Goal: Task Accomplishment & Management: Complete application form

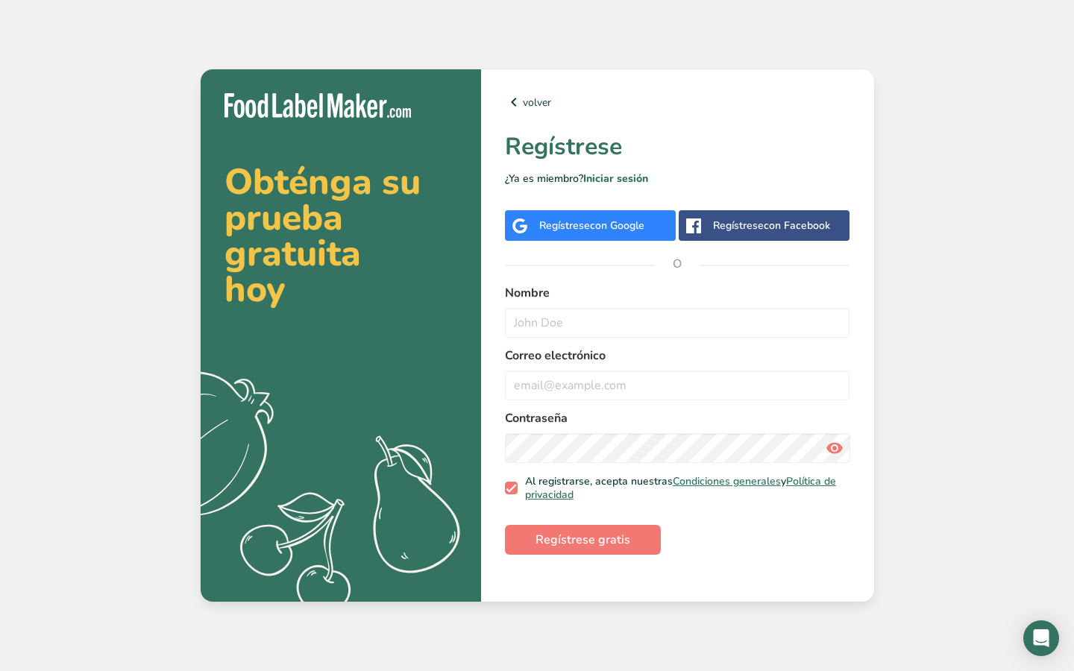
click at [649, 226] on div "Regístrese con Google" at bounding box center [590, 225] width 171 height 31
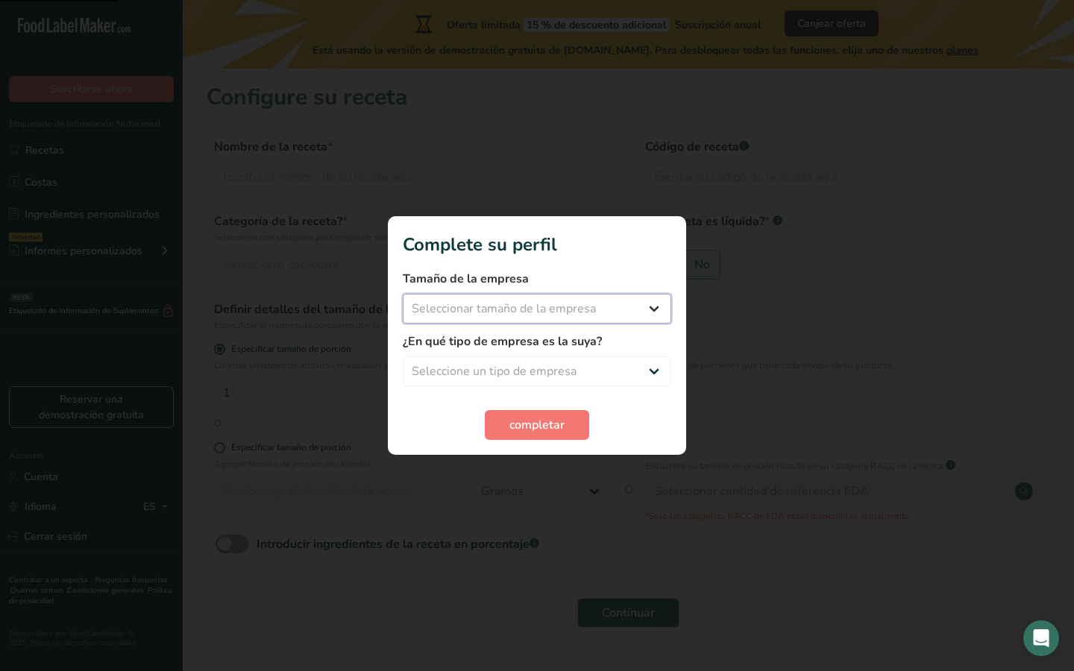
click at [635, 319] on select "Seleccionar tamaño de la empresa Menos de 10 empleados De 10 a 50 empleados De …" at bounding box center [537, 309] width 269 height 30
select select "2"
click at [403, 294] on select "Seleccionar tamaño de la empresa Menos de 10 empleados De 10 a 50 empleados De …" at bounding box center [537, 309] width 269 height 30
click at [571, 370] on select "Seleccione un tipo de empresa Fabricante de alimentos envasados Restaurante y c…" at bounding box center [537, 372] width 269 height 30
select select "1"
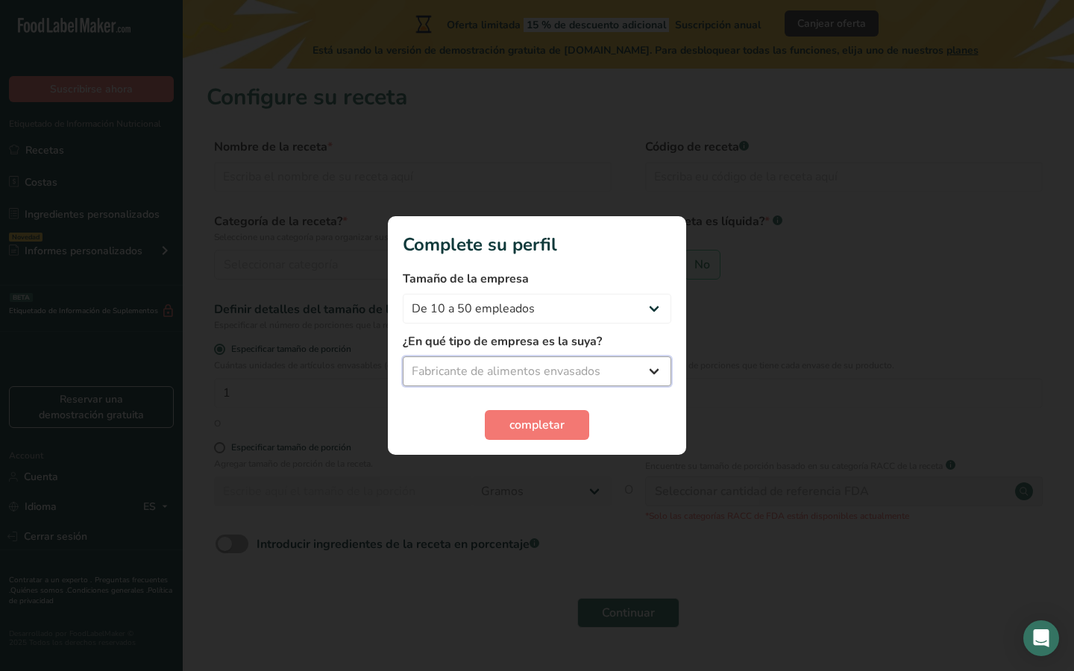
click at [403, 357] on select "Seleccione un tipo de empresa Fabricante de alimentos envasados Restaurante y c…" at bounding box center [537, 372] width 269 height 30
click at [537, 424] on span "completar" at bounding box center [536, 425] width 55 height 18
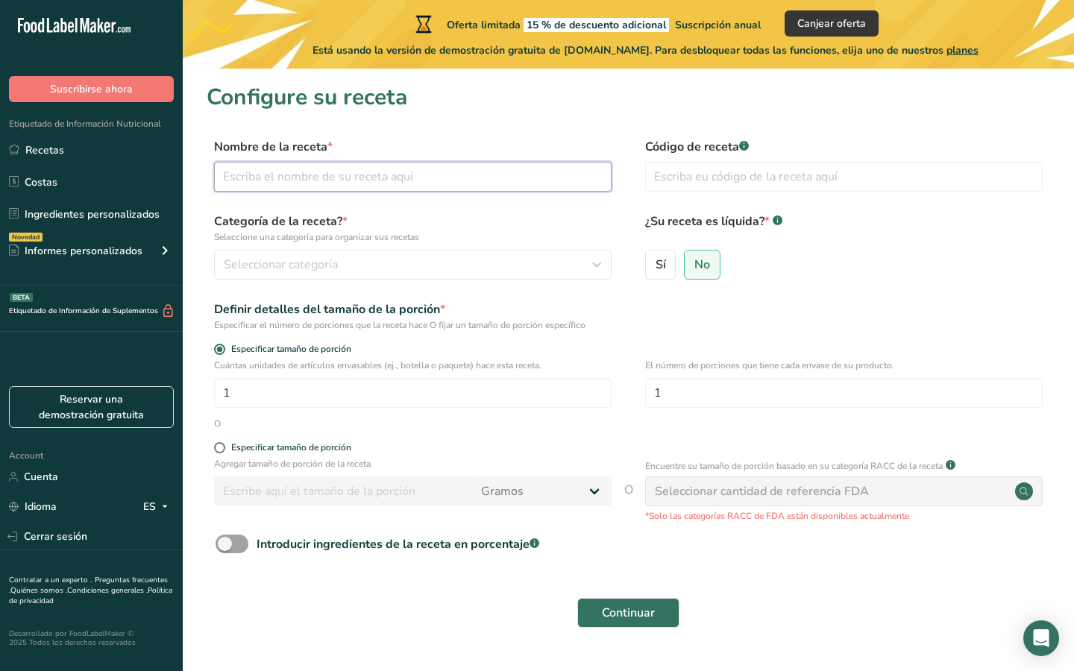
click at [539, 165] on input "text" at bounding box center [413, 177] width 398 height 30
type input "DESTILADO SIN ALCOHOL"
click at [808, 172] on input "text" at bounding box center [844, 177] width 398 height 30
click at [659, 257] on span "Sí" at bounding box center [661, 264] width 10 height 15
click at [656, 260] on input "Sí" at bounding box center [651, 265] width 10 height 10
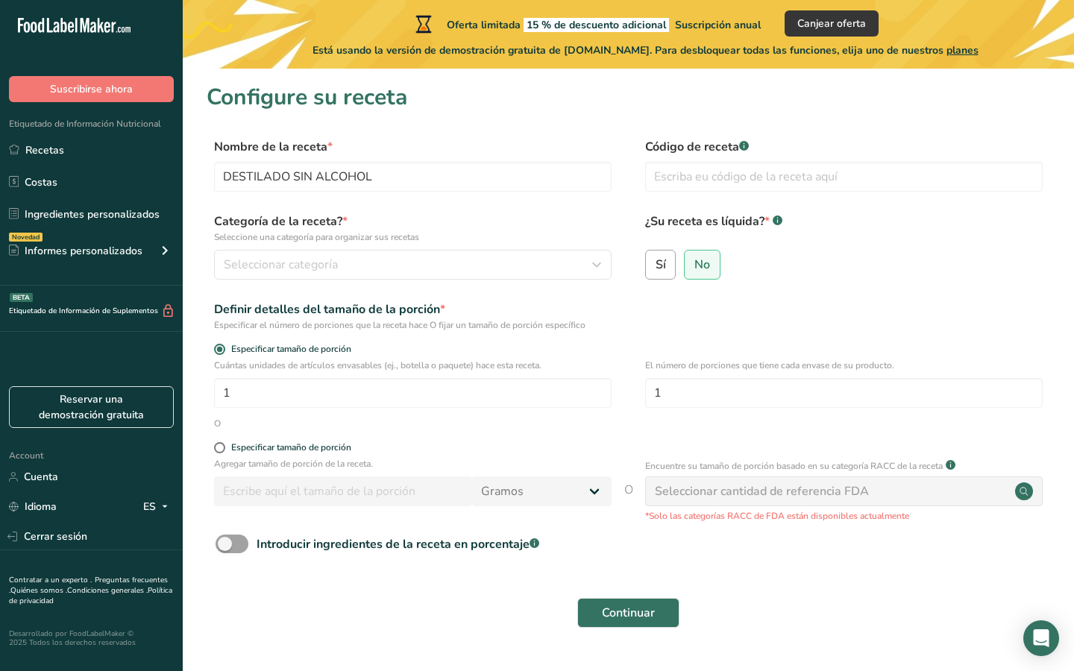
radio input "true"
radio input "false"
select select "22"
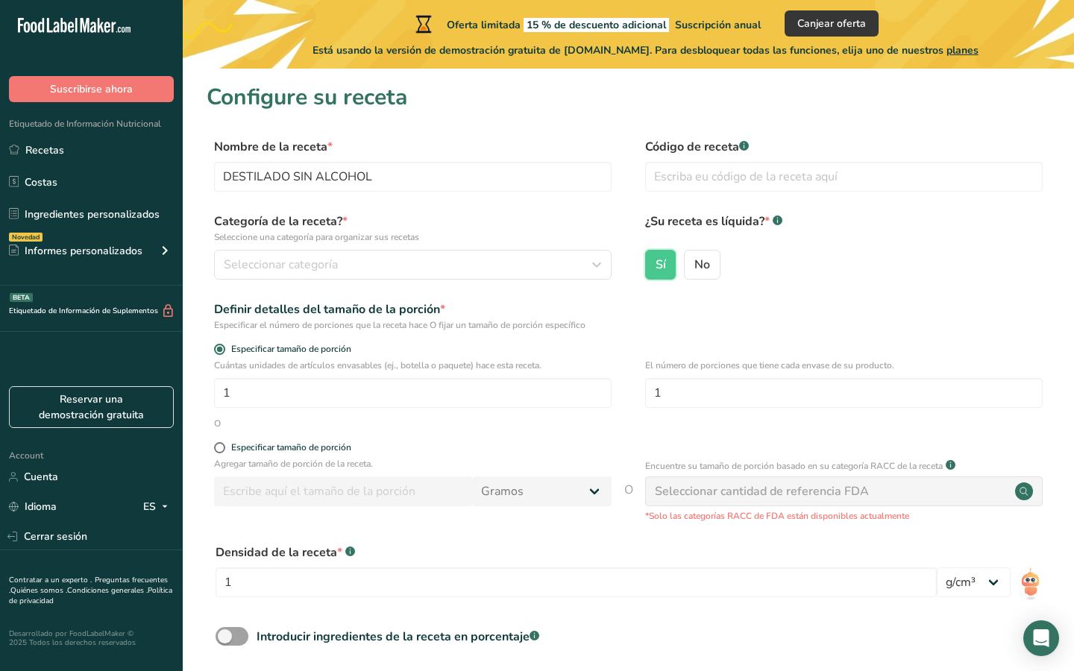
scroll to position [32, 0]
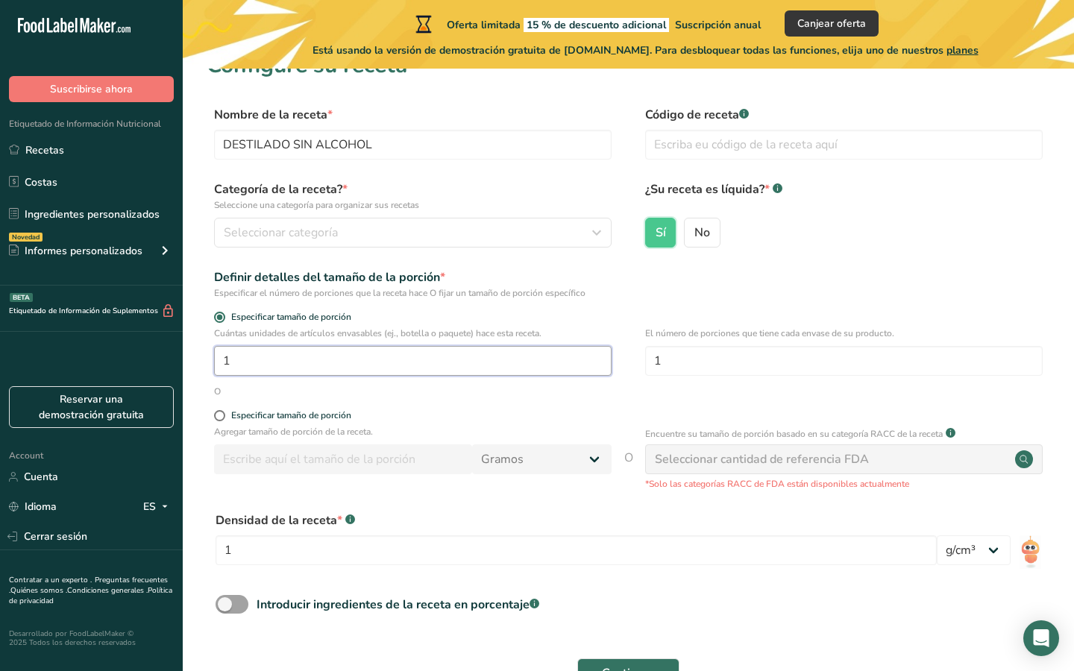
click at [307, 355] on input "1" at bounding box center [413, 361] width 398 height 30
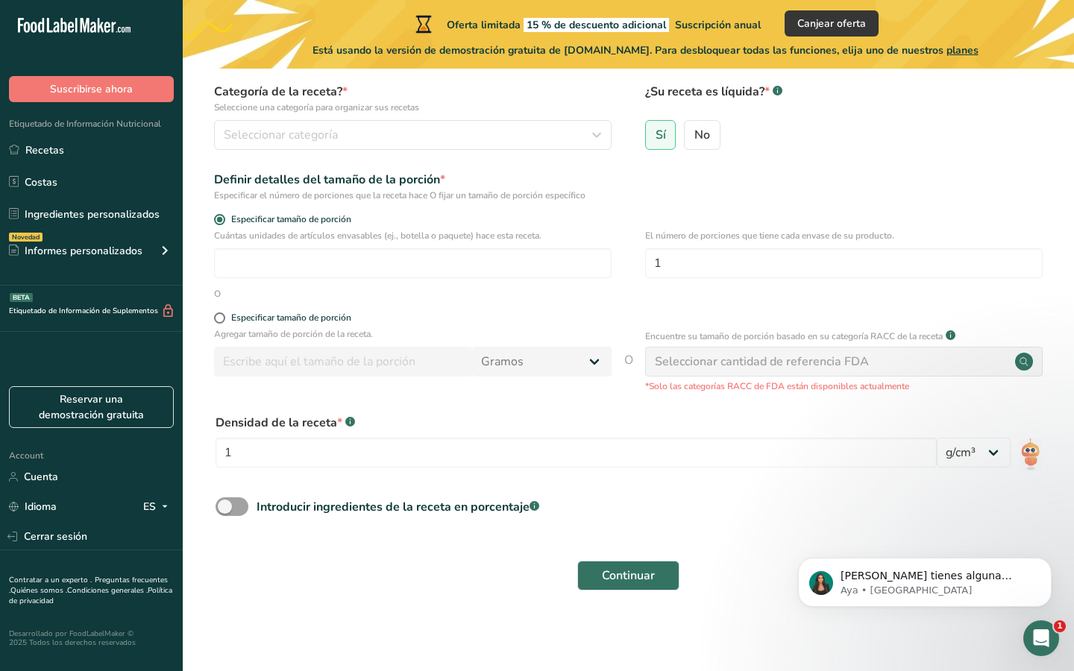
scroll to position [0, 0]
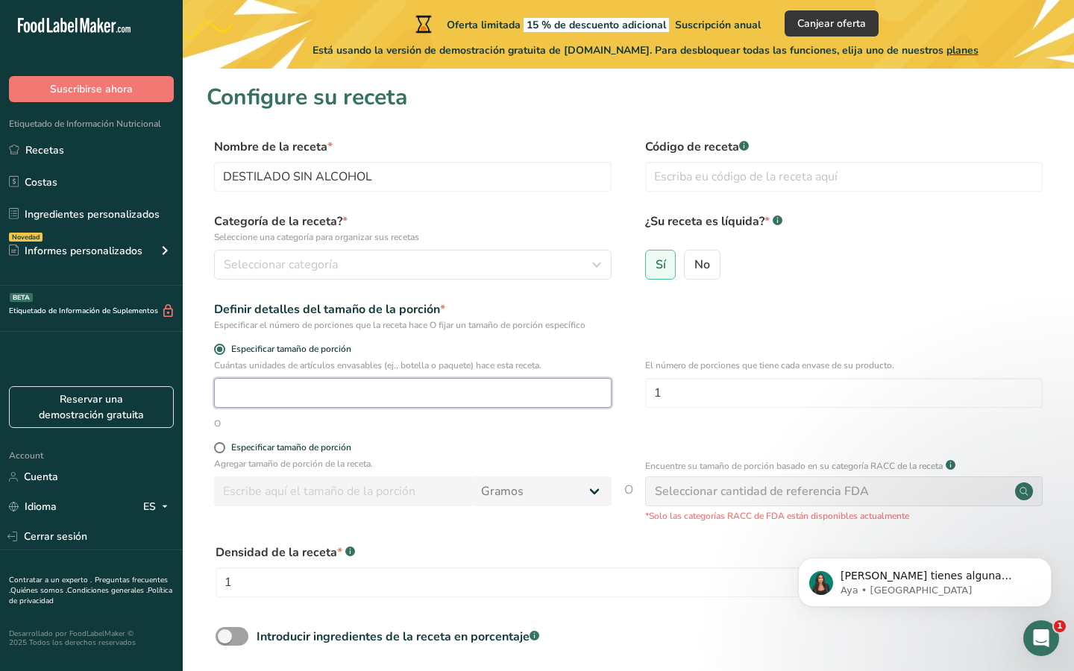
click at [410, 401] on input "number" at bounding box center [413, 393] width 398 height 30
click at [395, 383] on input "number" at bounding box center [413, 393] width 398 height 30
click at [233, 443] on div "Especificar tamaño de porción" at bounding box center [291, 447] width 120 height 11
click at [224, 443] on input "Especificar tamaño de porción" at bounding box center [219, 448] width 10 height 10
radio input "true"
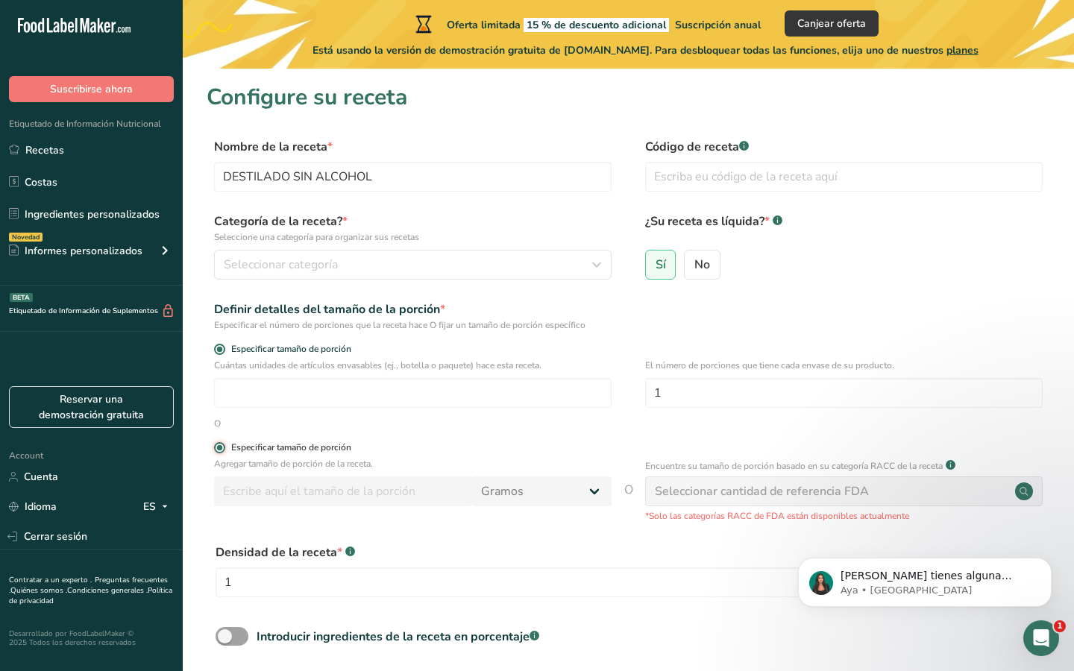
radio input "false"
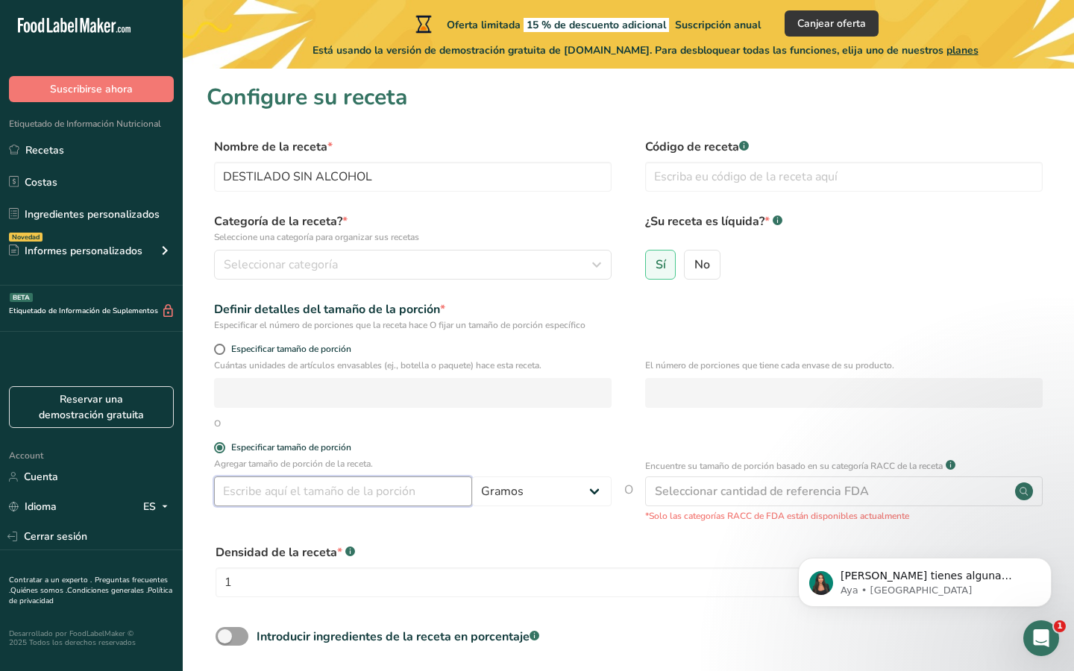
click at [284, 497] on input "number" at bounding box center [343, 492] width 258 height 30
click at [516, 500] on select "Gramos kg mg mcg libras onza litro mL onza líquida cucharada cucharadita taza C…" at bounding box center [541, 492] width 139 height 30
select select "17"
click at [472, 477] on select "Gramos kg mg mcg libras onza litro mL onza líquida cucharada cucharadita taza C…" at bounding box center [541, 492] width 139 height 30
click at [350, 493] on input "number" at bounding box center [343, 492] width 258 height 30
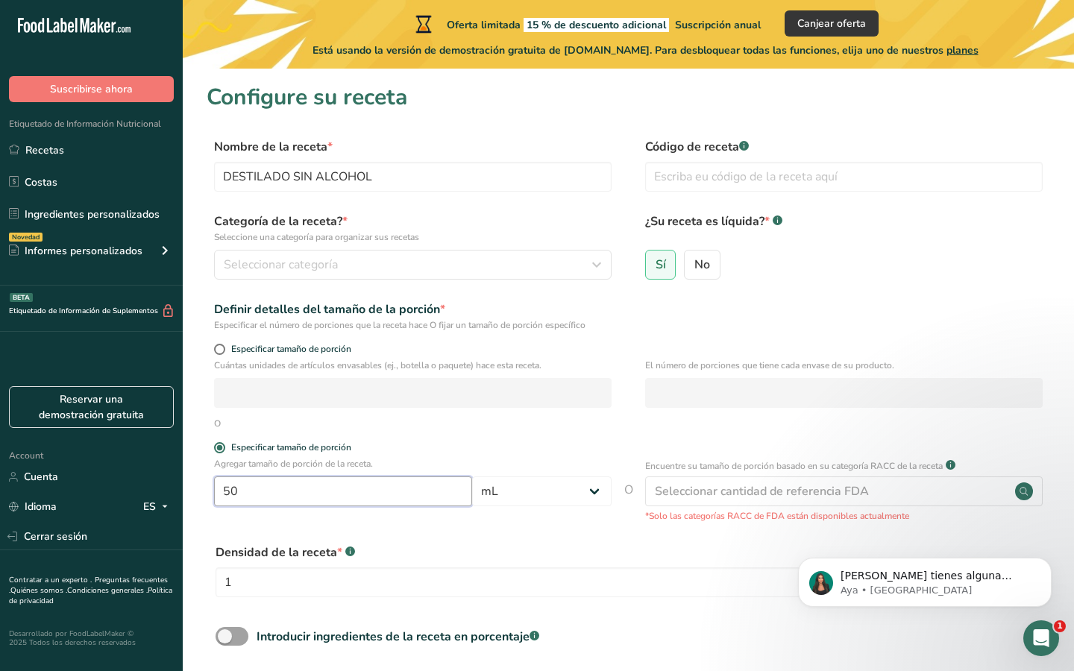
type input "50"
click at [503, 466] on p "Agregar tamaño de porción de la receta." at bounding box center [413, 463] width 398 height 13
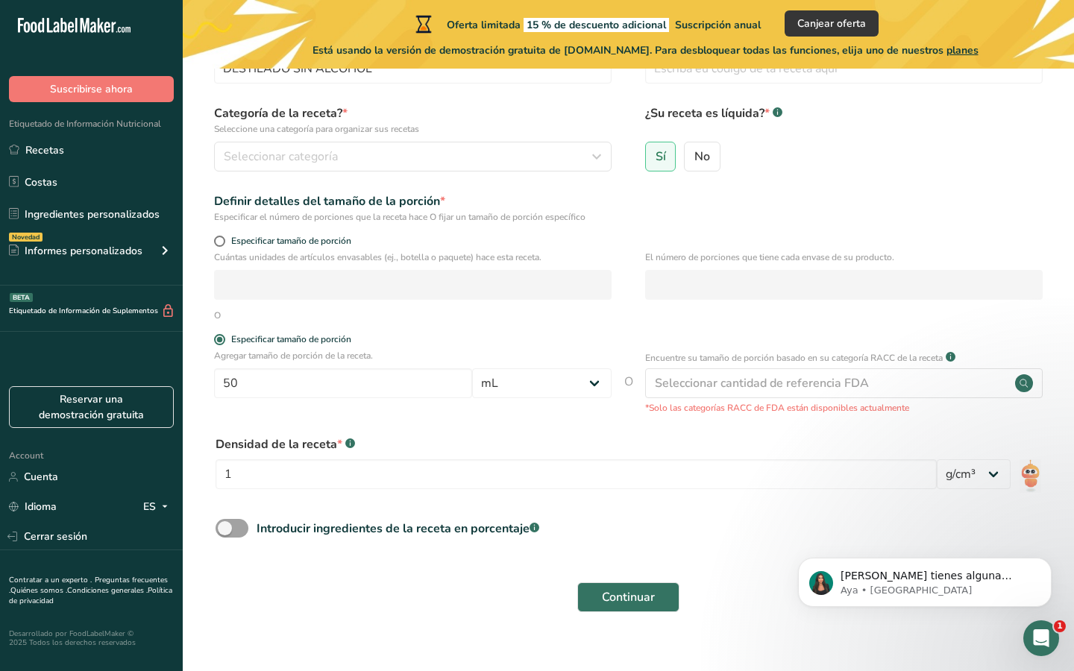
scroll to position [120, 0]
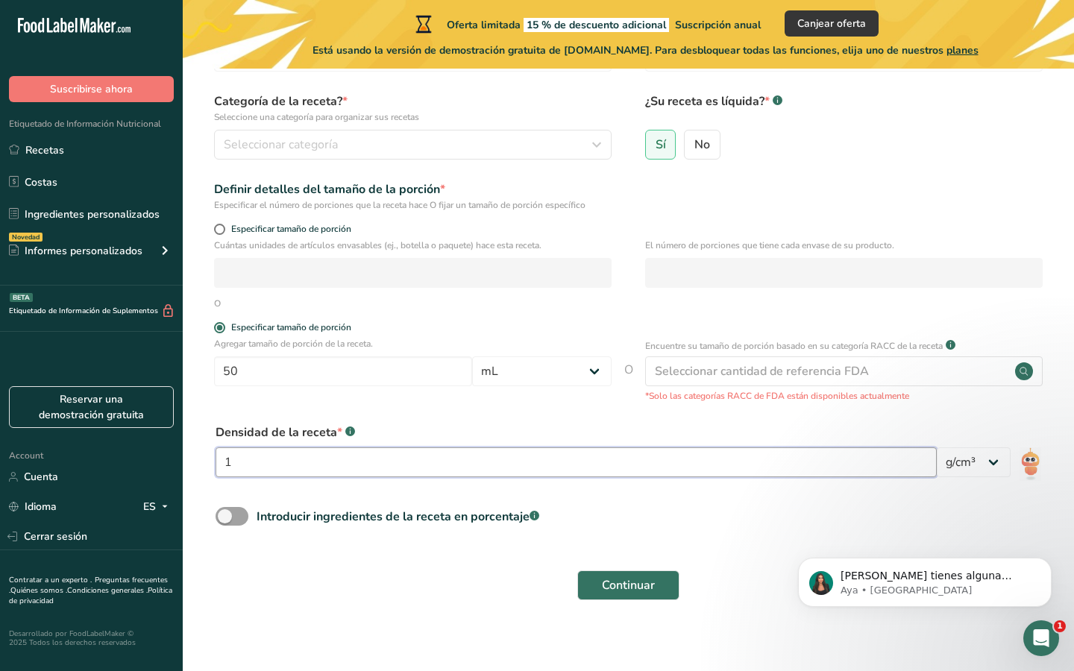
click at [549, 463] on input "1" at bounding box center [576, 463] width 721 height 30
click at [947, 450] on select "lb/pie³ g/cm³" at bounding box center [974, 463] width 74 height 30
click at [937, 448] on select "lb/pie³ g/cm³" at bounding box center [974, 463] width 74 height 30
click at [659, 465] on input "1" at bounding box center [576, 463] width 721 height 30
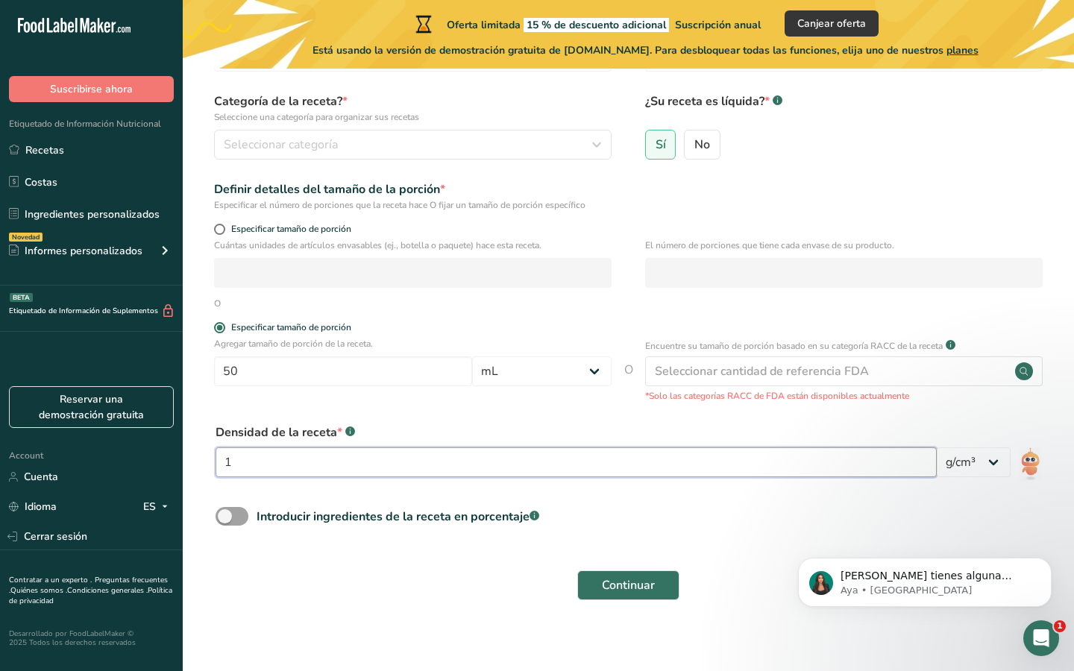
click at [659, 465] on input "1" at bounding box center [576, 463] width 721 height 30
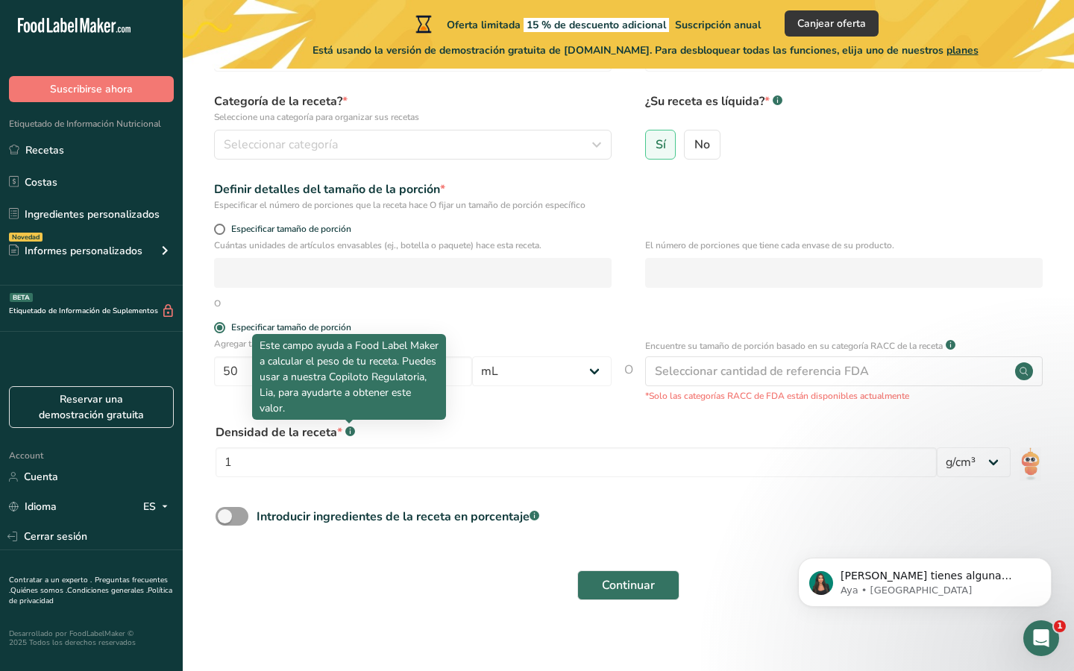
click at [348, 432] on rect at bounding box center [350, 432] width 10 height 10
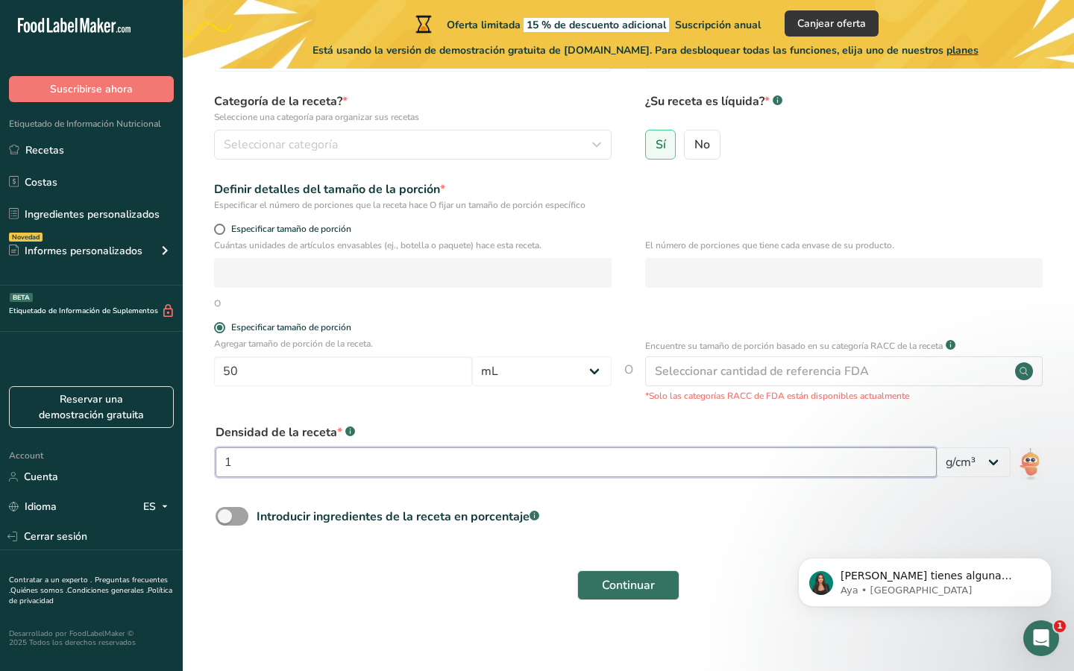
click at [368, 457] on input "1" at bounding box center [576, 463] width 721 height 30
click at [233, 517] on span at bounding box center [232, 516] width 33 height 19
click at [225, 517] on input "Introducir ingredientes de la receta en porcentaje .a-a{fill:#347362;}.b-a{fill…" at bounding box center [221, 517] width 10 height 10
checkbox input "true"
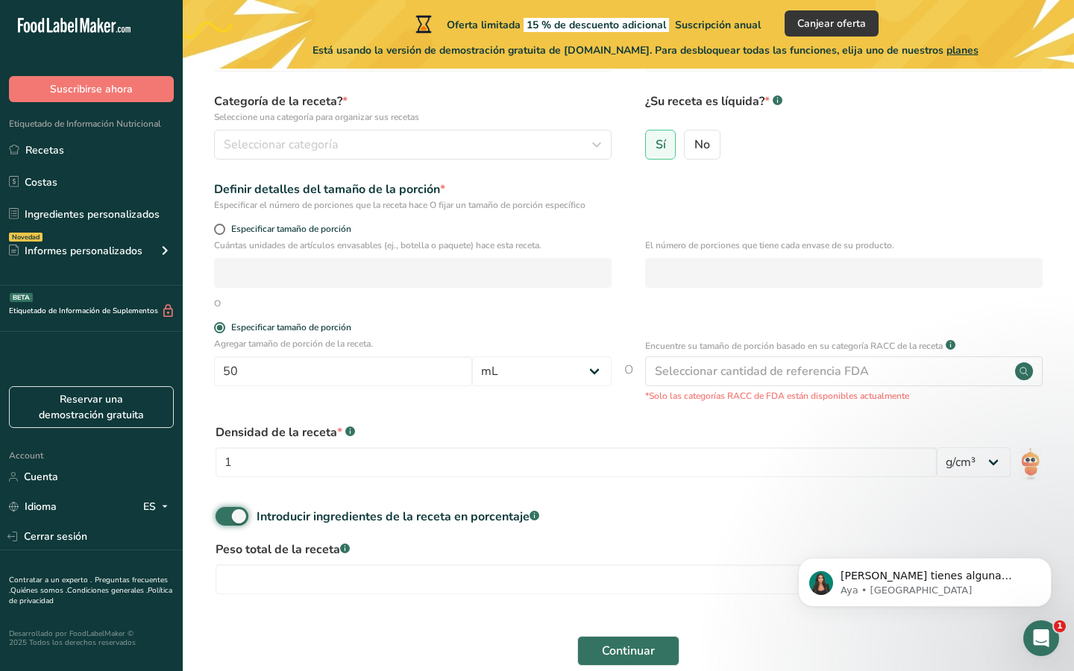
scroll to position [195, 0]
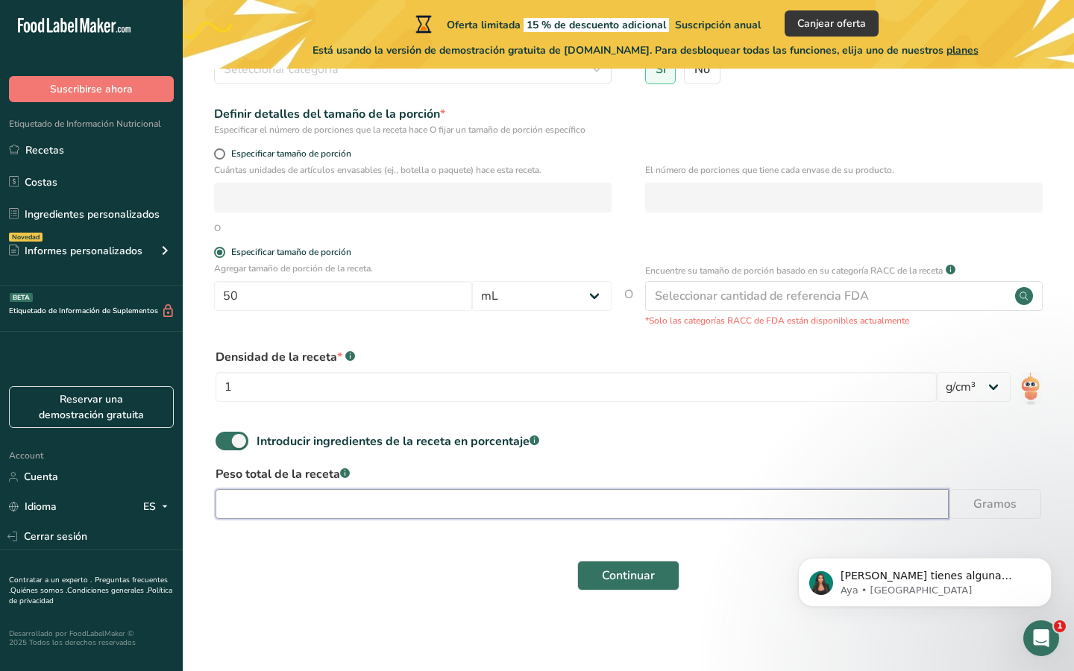
click at [364, 507] on input "number" at bounding box center [582, 504] width 733 height 30
type input "473"
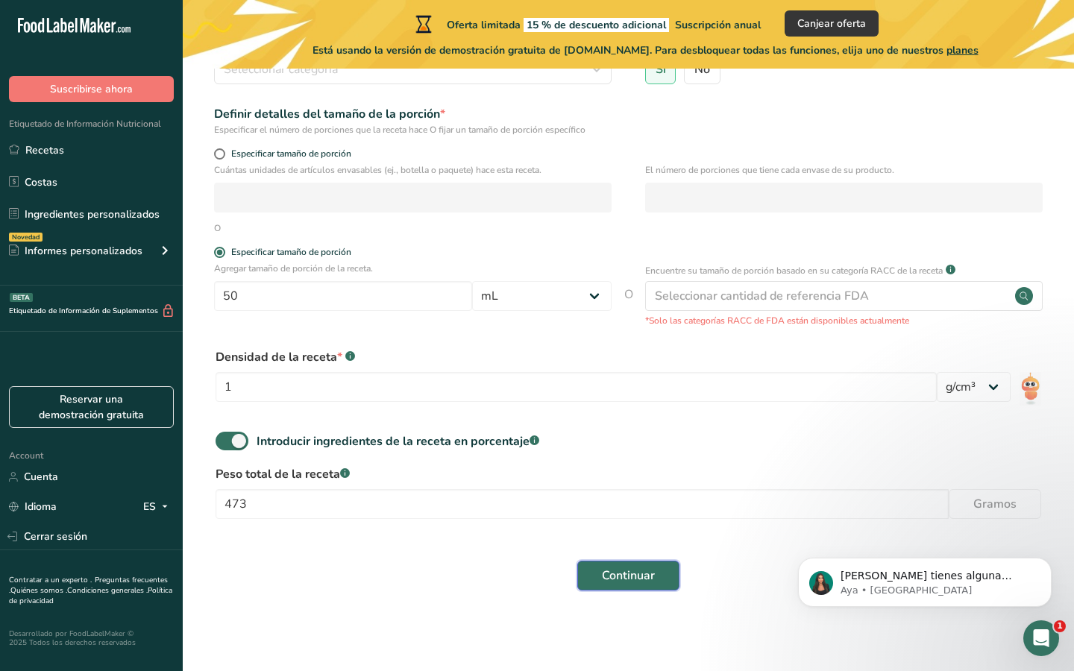
click at [577, 580] on button "Continuar" at bounding box center [628, 576] width 102 height 30
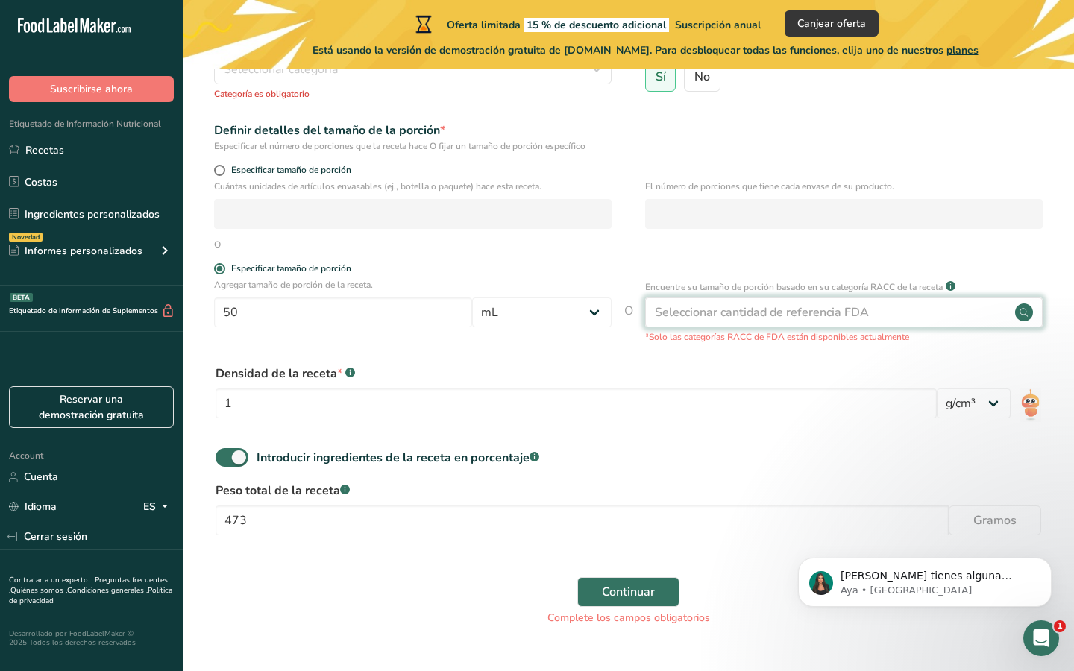
click at [762, 319] on div "Seleccionar cantidad de referencia FDA" at bounding box center [762, 313] width 214 height 18
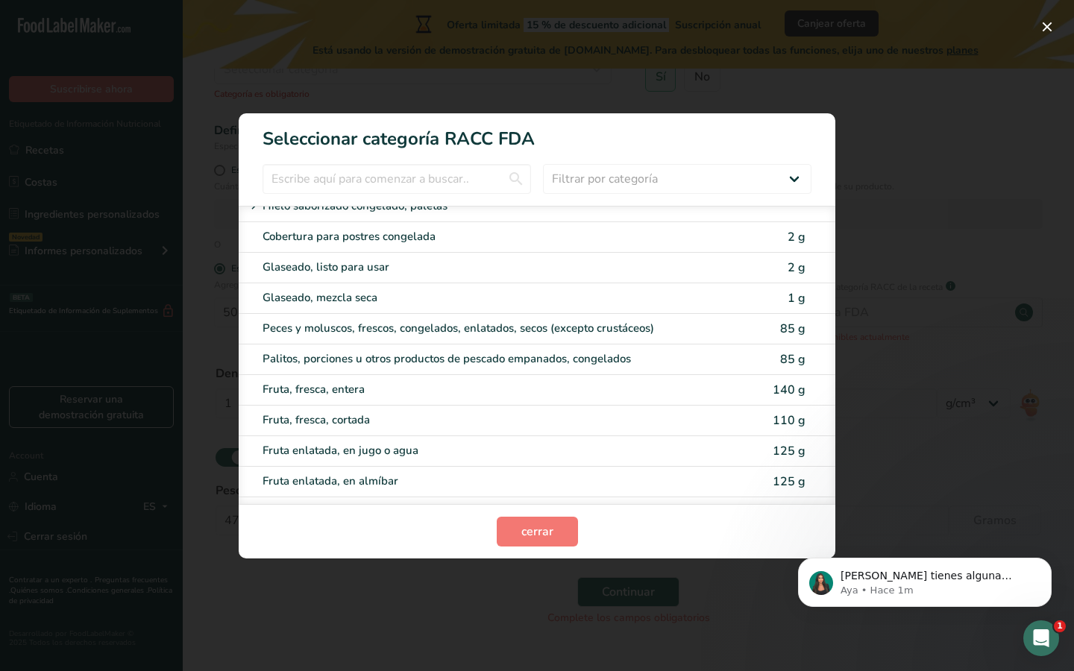
scroll to position [859, 0]
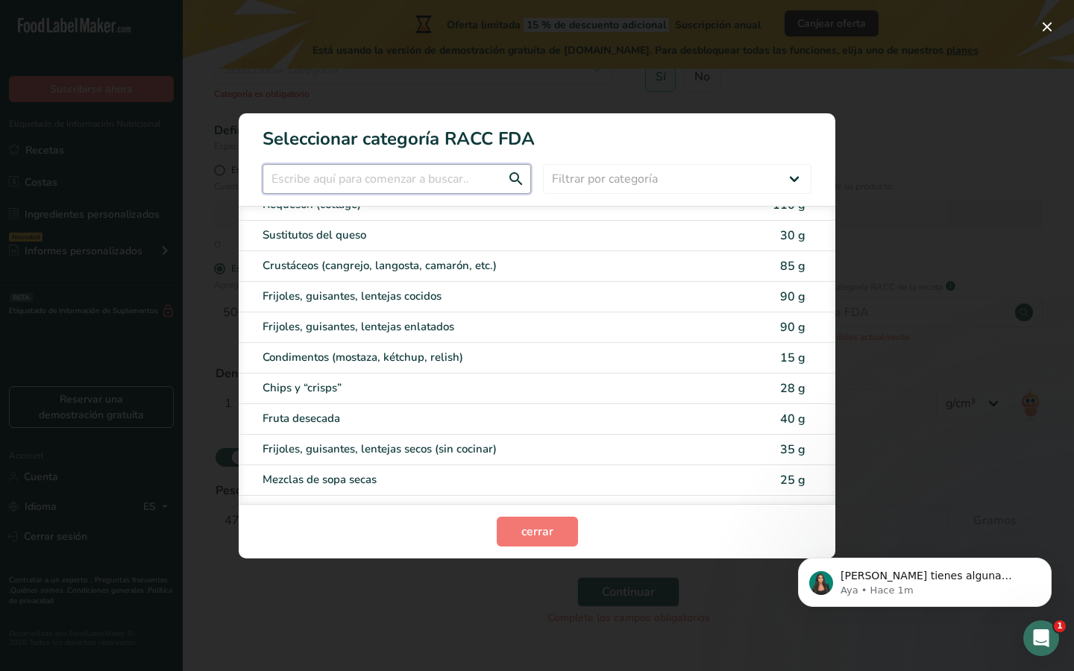
click at [471, 180] on input "RACC Category Selection Modal" at bounding box center [397, 179] width 269 height 30
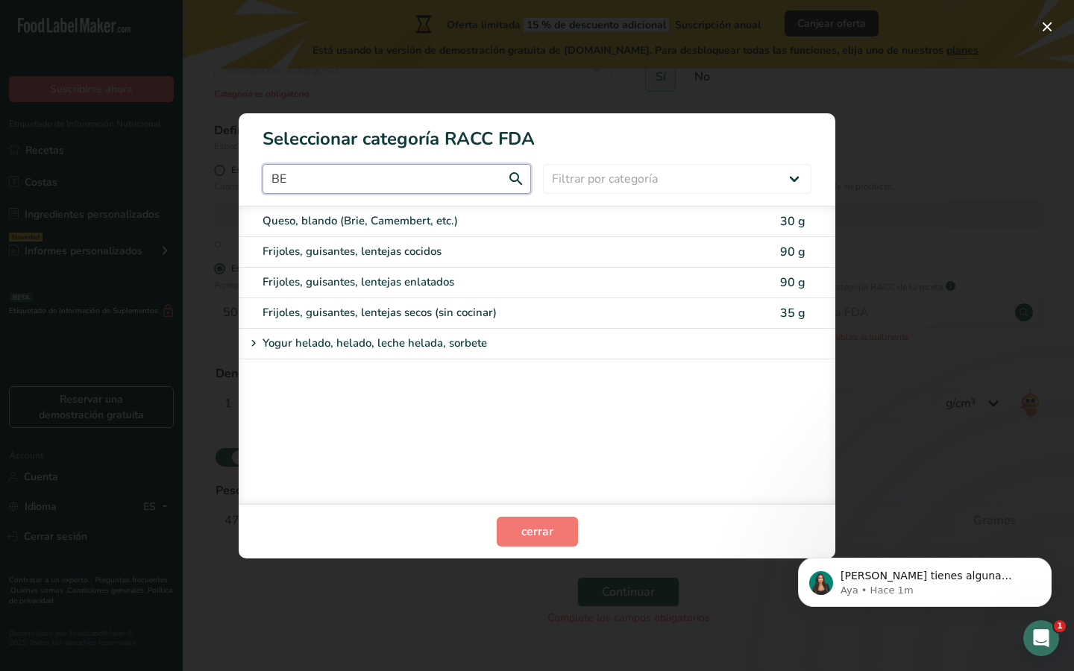
scroll to position [0, 0]
type input "B"
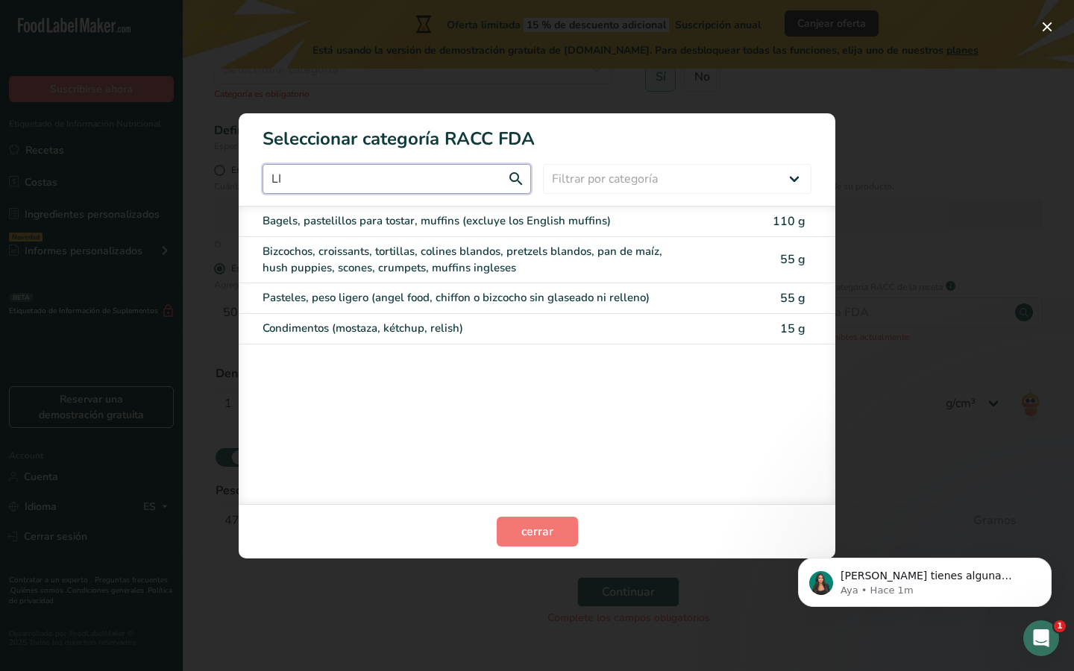
type input "L"
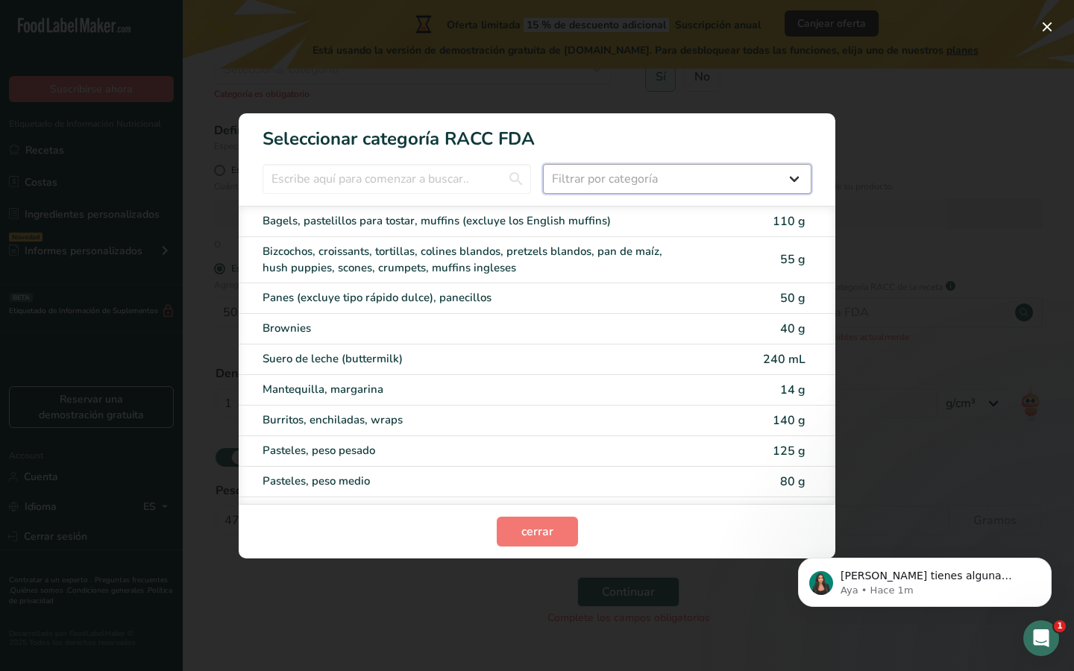
click at [714, 187] on select "Filtrar por categoría Todos Productos de panadería Bebidas Cereales y otros pro…" at bounding box center [677, 179] width 269 height 30
click at [1048, 28] on button "RACC Category Selection Modal" at bounding box center [1047, 27] width 24 height 24
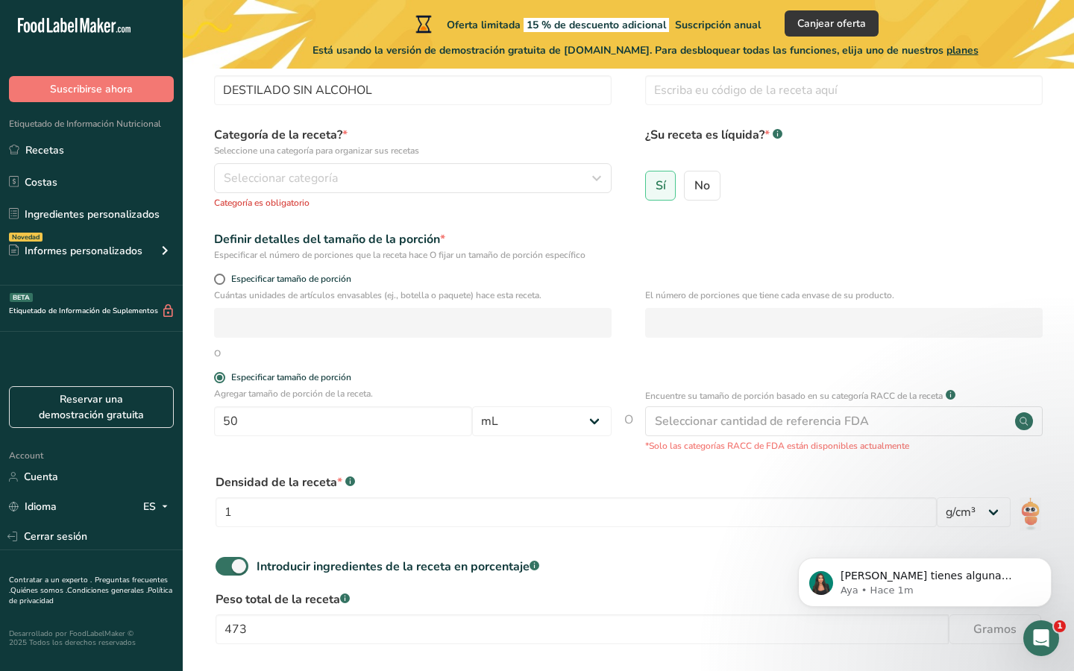
scroll to position [84, 0]
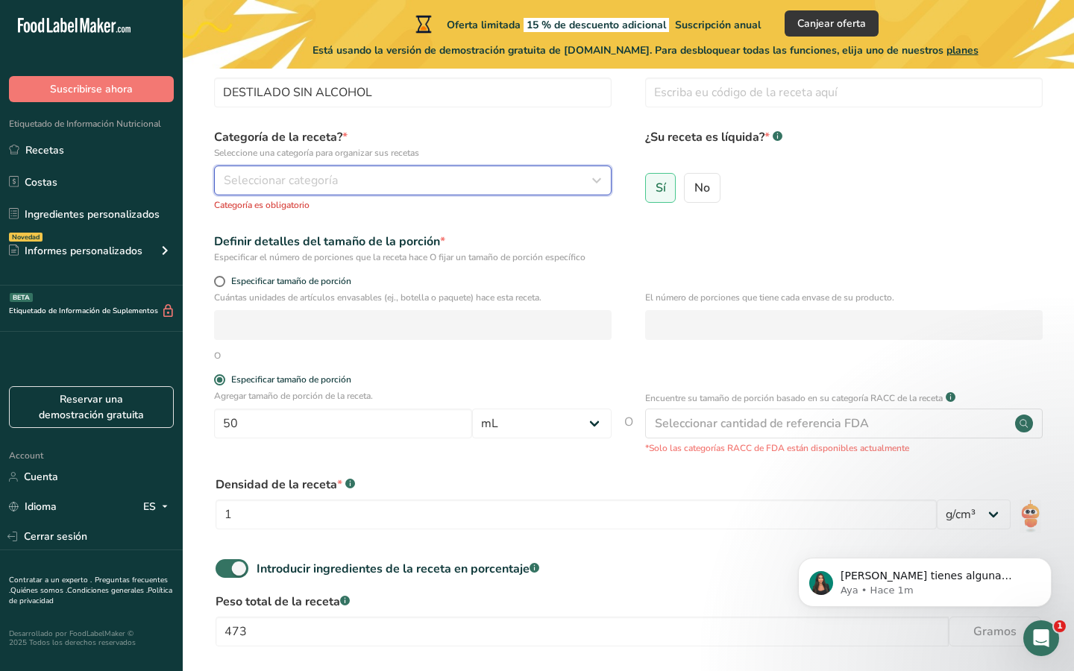
click at [500, 184] on div "Seleccionar categoría" at bounding box center [408, 181] width 369 height 18
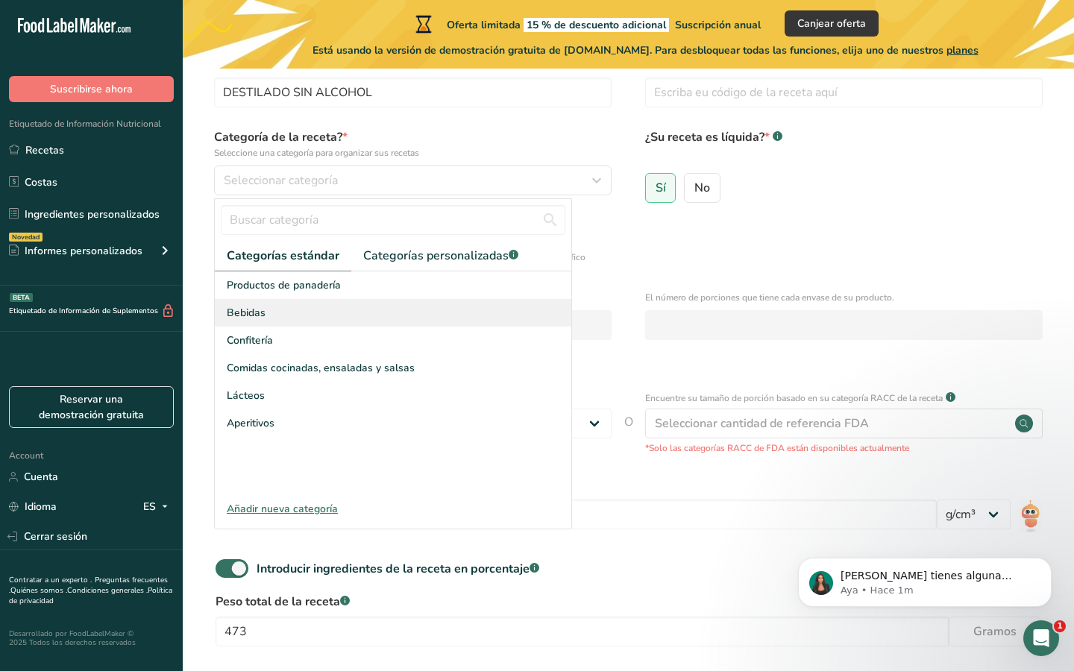
click at [344, 303] on div "Bebidas" at bounding box center [393, 313] width 357 height 28
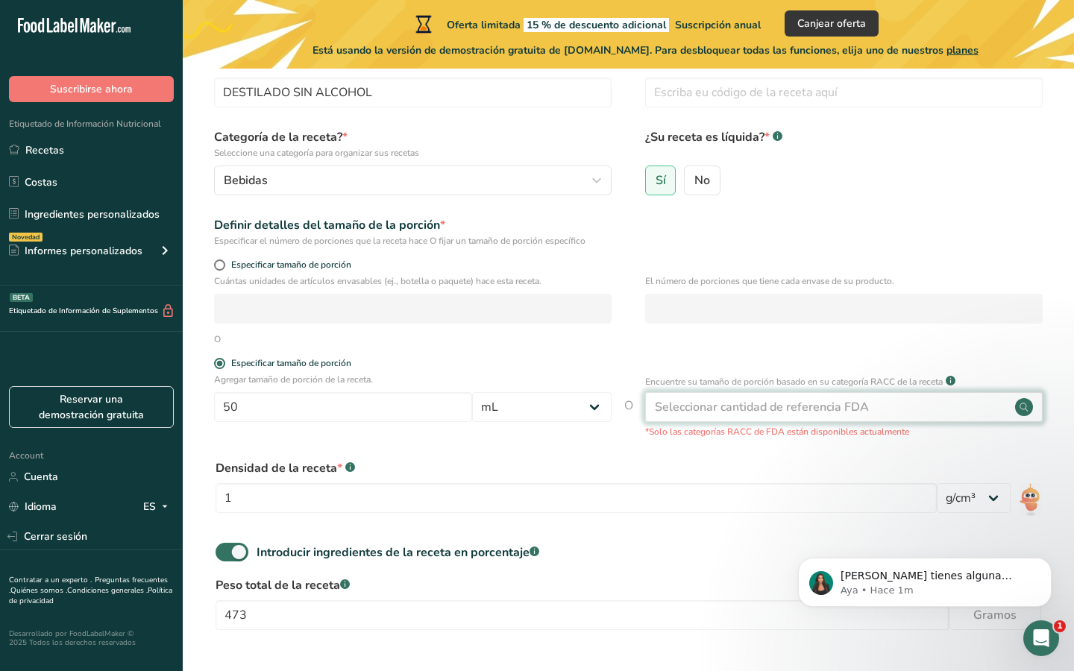
click at [751, 399] on div "Seleccionar cantidad de referencia FDA" at bounding box center [762, 407] width 214 height 18
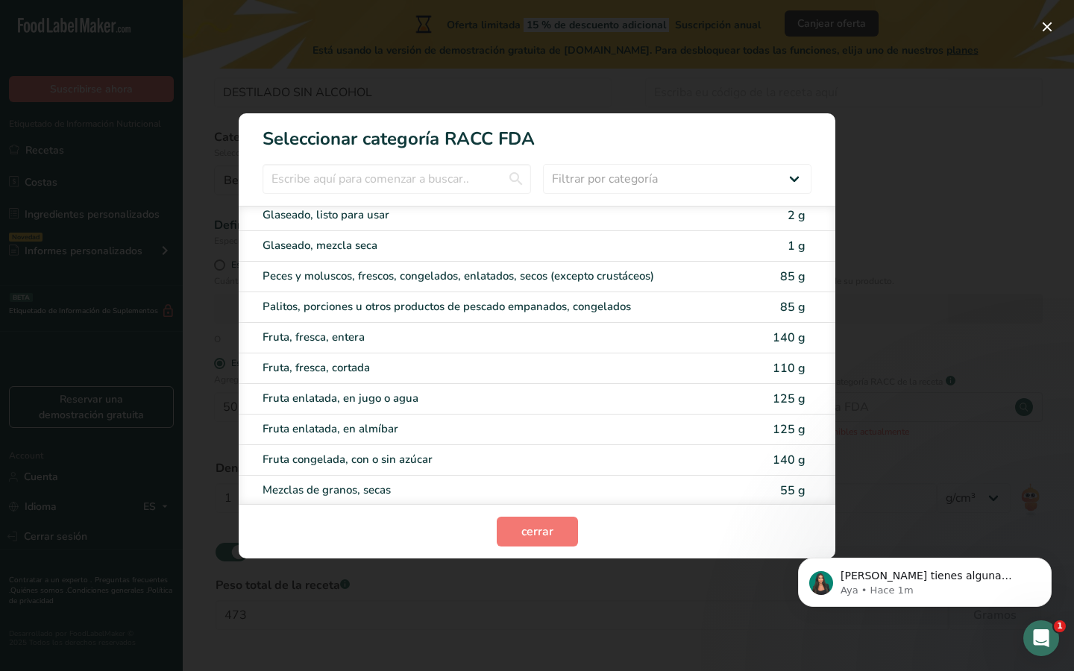
scroll to position [1490, 0]
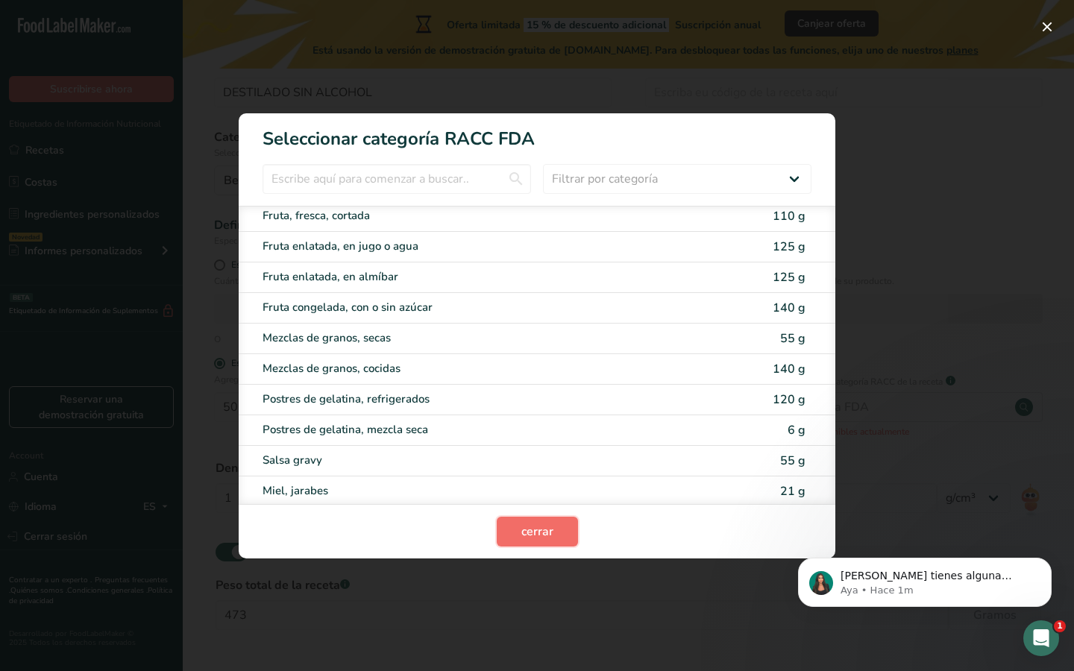
click at [541, 539] on span "cerrar" at bounding box center [537, 532] width 32 height 18
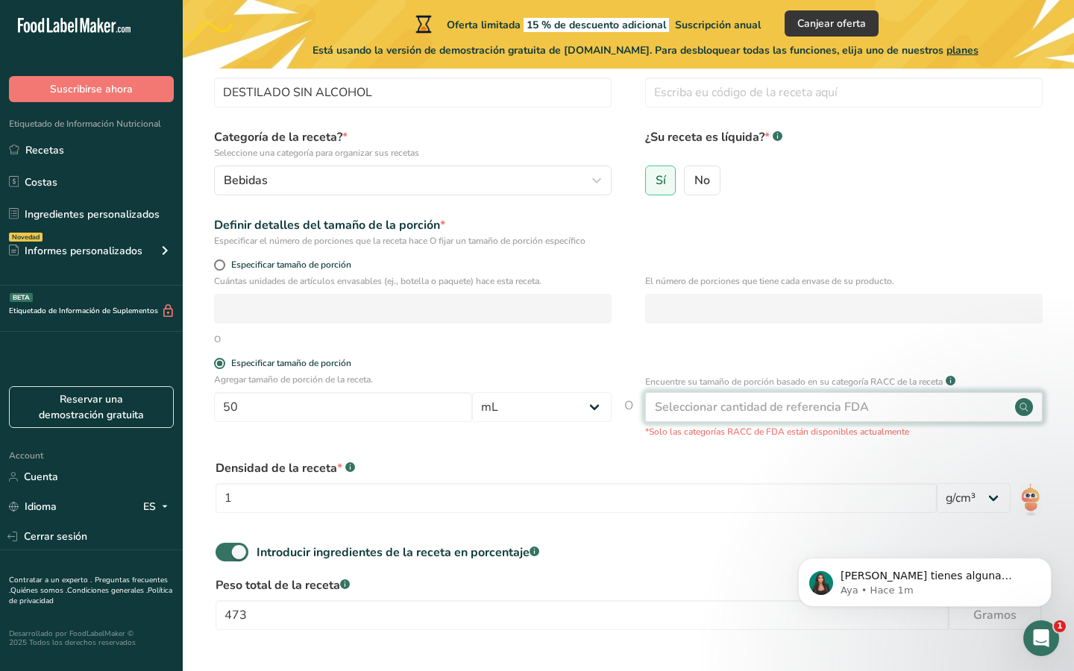
click at [914, 412] on div "Seleccionar cantidad de referencia FDA" at bounding box center [844, 407] width 398 height 30
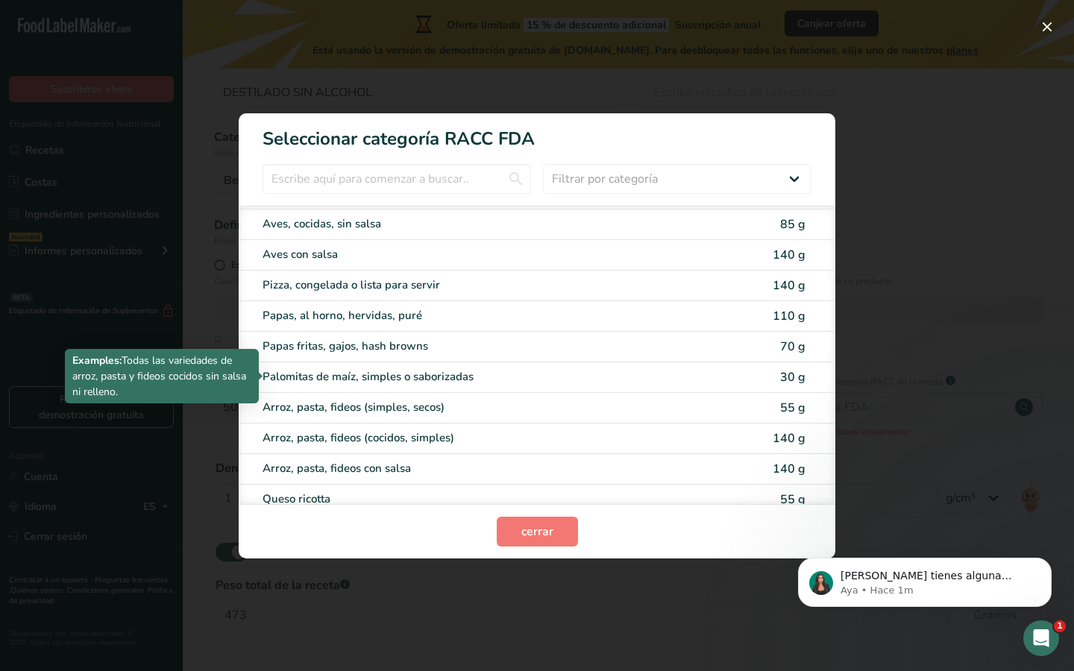
scroll to position [2837, 0]
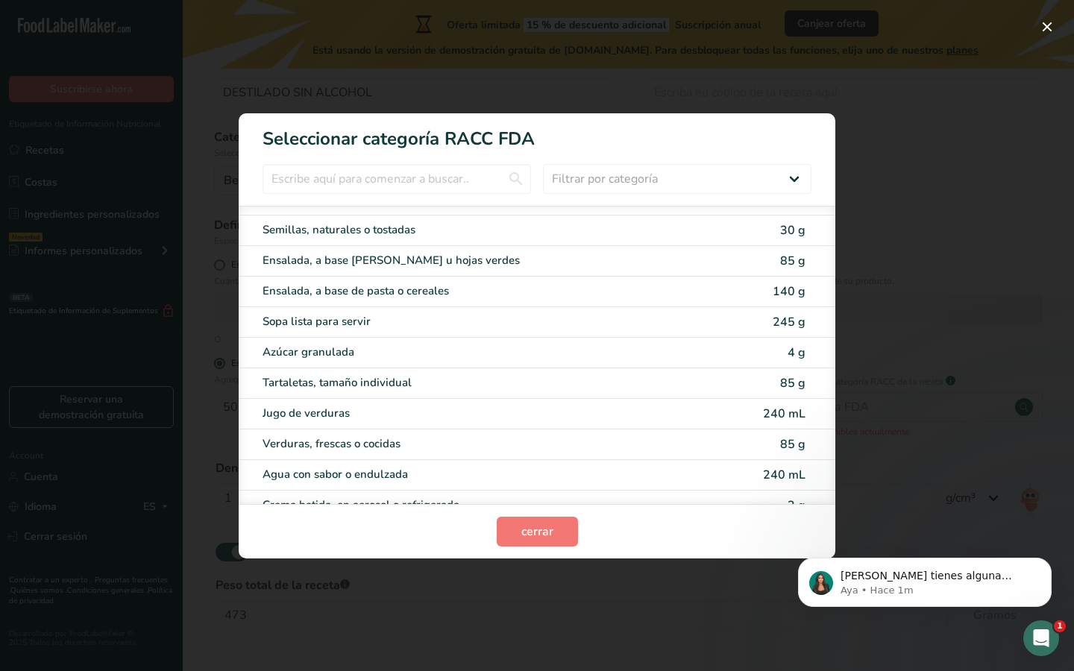
click at [544, 515] on section "cerrar" at bounding box center [537, 531] width 597 height 54
click at [544, 525] on span "cerrar" at bounding box center [537, 532] width 32 height 18
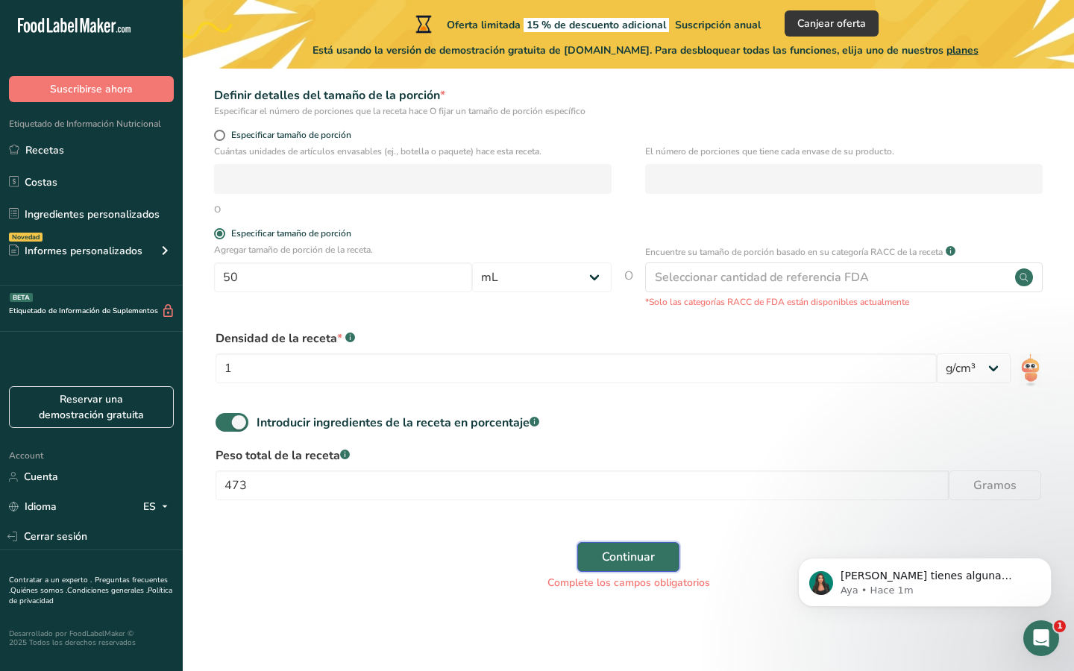
click at [610, 552] on span "Continuar" at bounding box center [628, 557] width 53 height 18
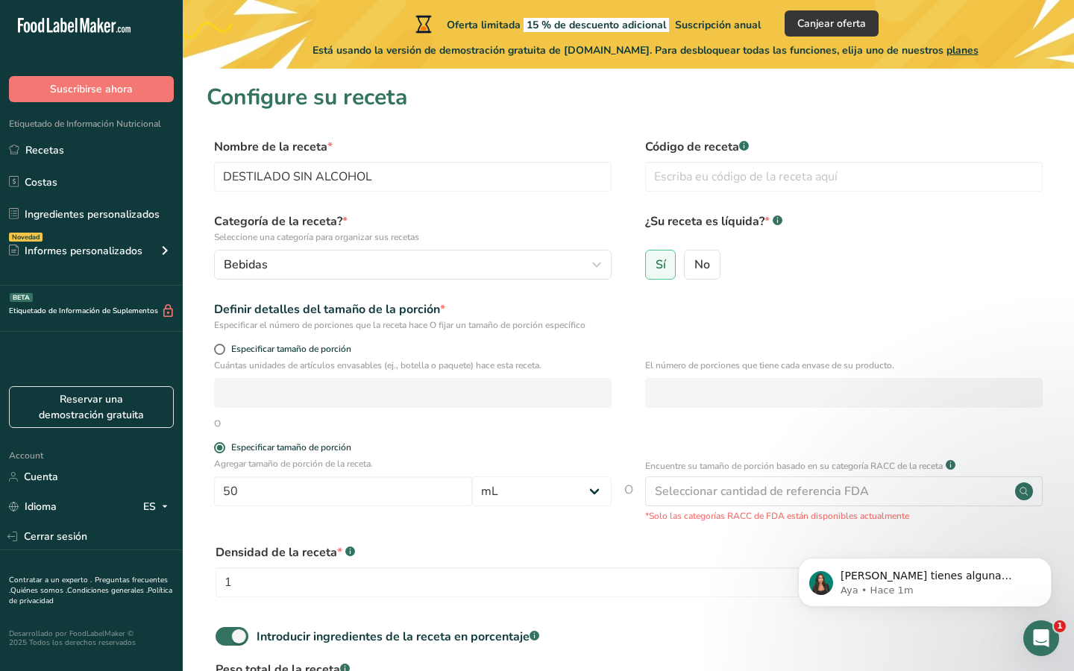
scroll to position [195, 0]
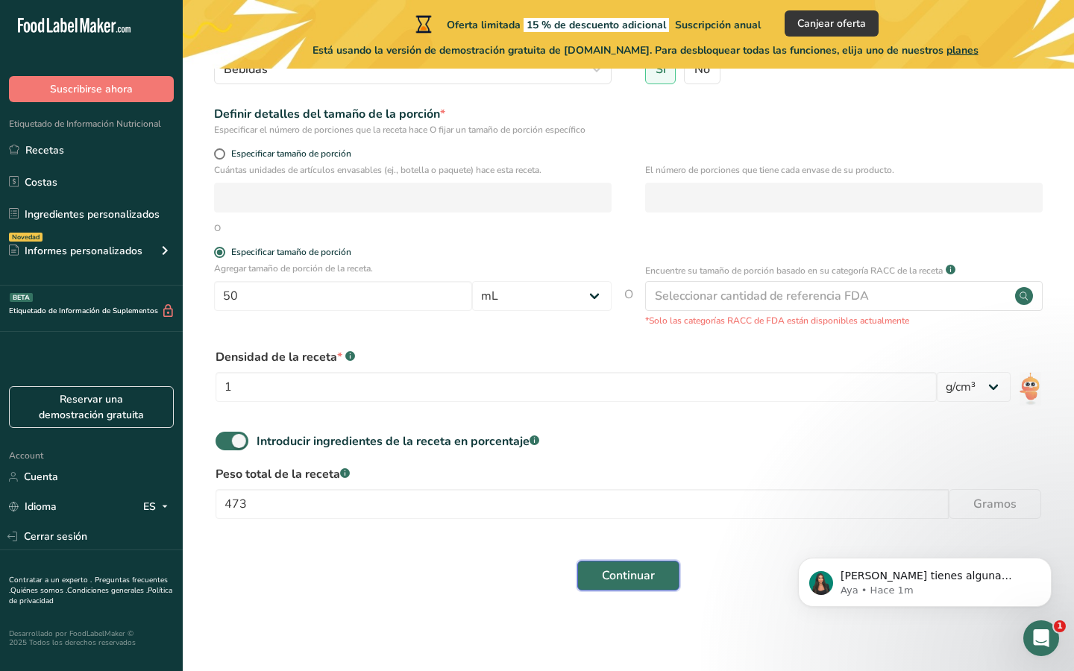
click at [625, 570] on span "Continuar" at bounding box center [628, 576] width 53 height 18
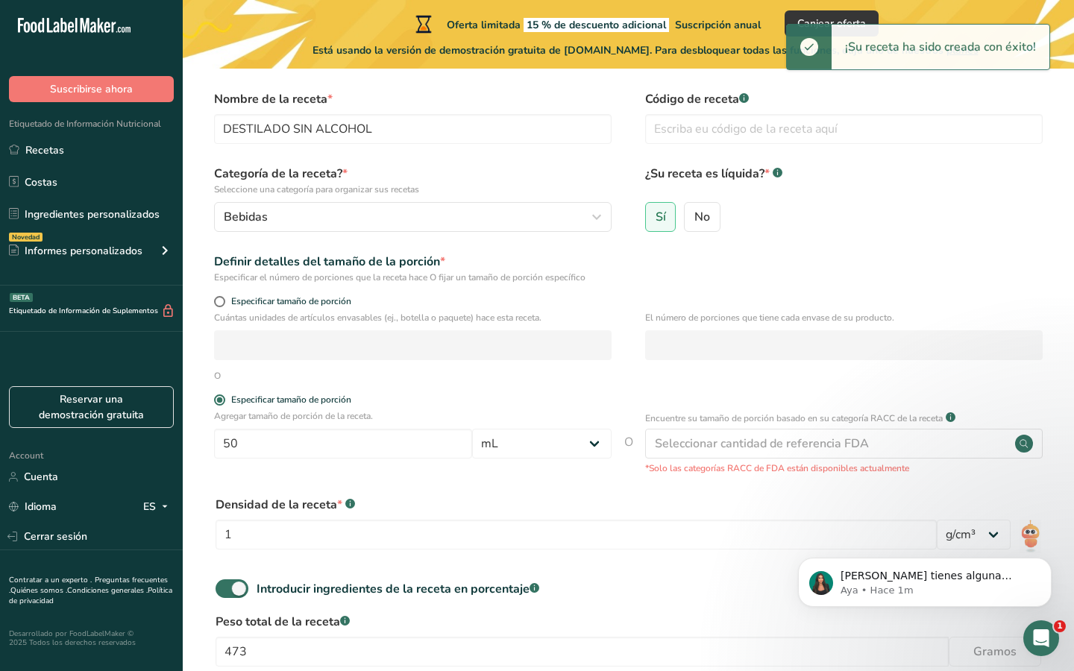
scroll to position [0, 0]
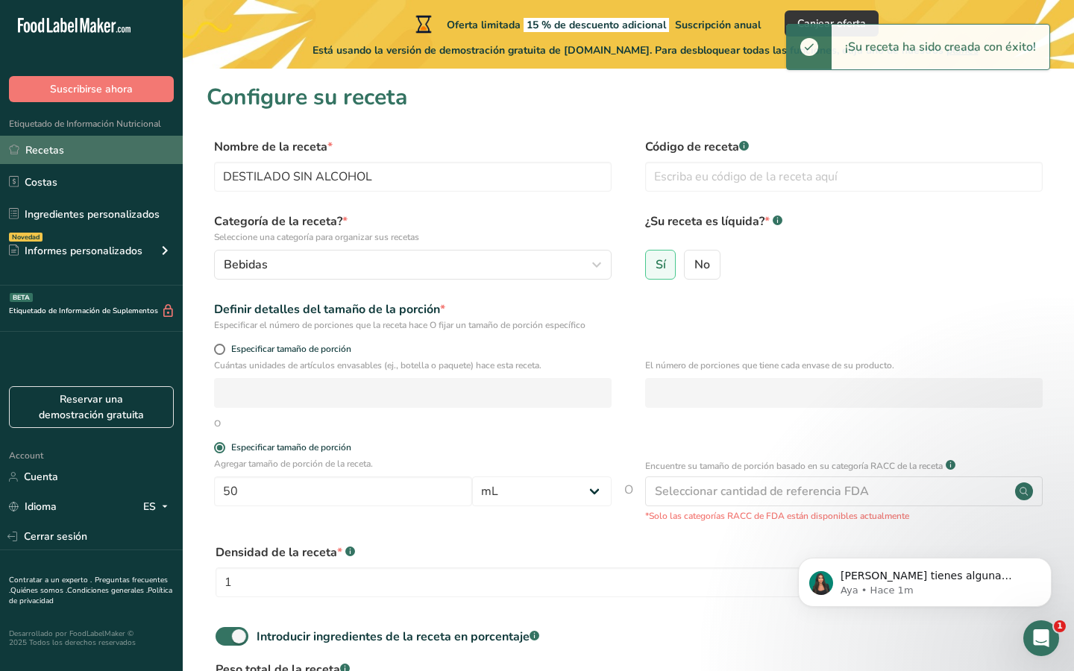
click at [114, 142] on link "Recetas" at bounding box center [91, 150] width 183 height 28
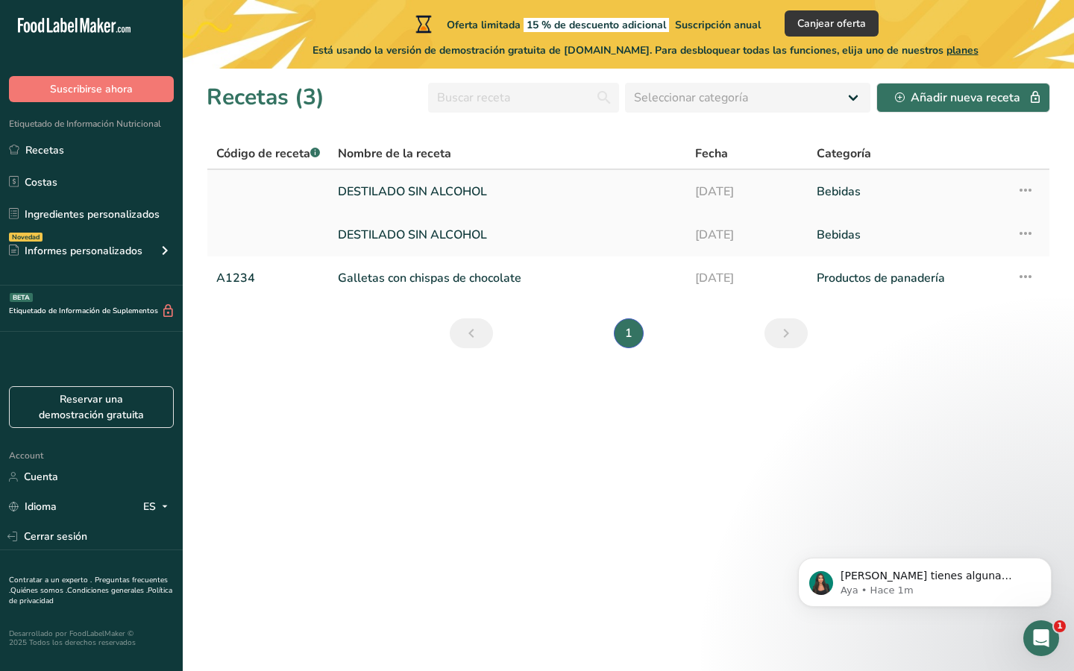
click at [629, 192] on link "DESTILADO SIN ALCOHOL" at bounding box center [507, 191] width 339 height 31
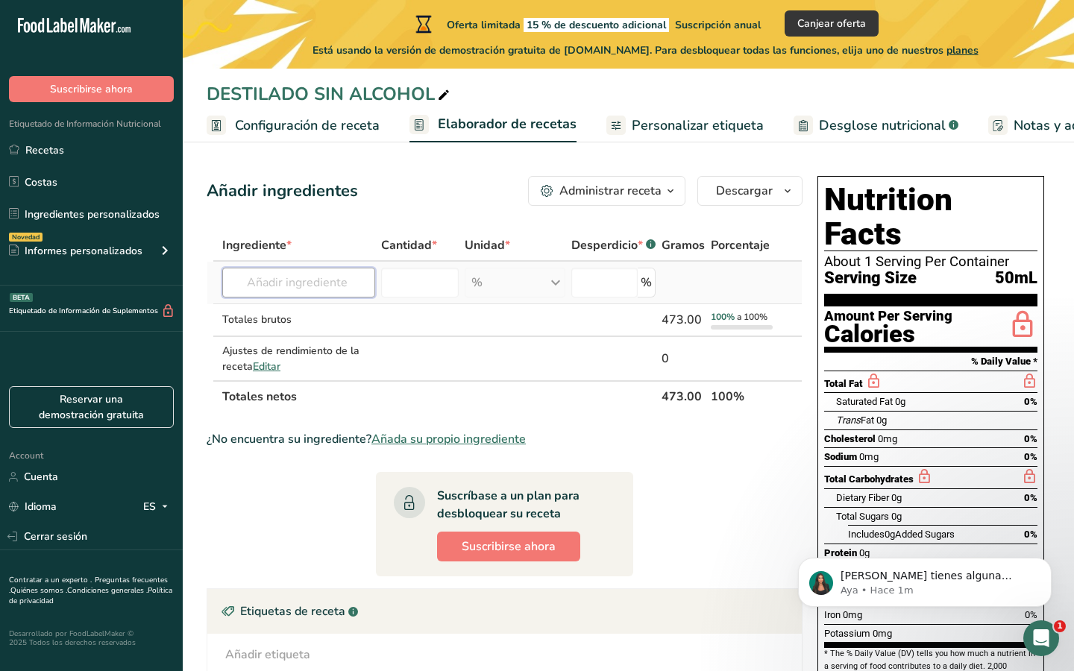
click at [330, 281] on input "text" at bounding box center [298, 283] width 153 height 30
click at [436, 280] on input "number" at bounding box center [420, 283] width 78 height 30
click at [510, 280] on div "% Unidades de peso g kg mg Ver más Unidades de volumen litro Las unidades de vo…" at bounding box center [515, 283] width 100 height 30
click at [625, 280] on input "number" at bounding box center [604, 283] width 66 height 30
click at [336, 288] on input "text" at bounding box center [298, 283] width 153 height 30
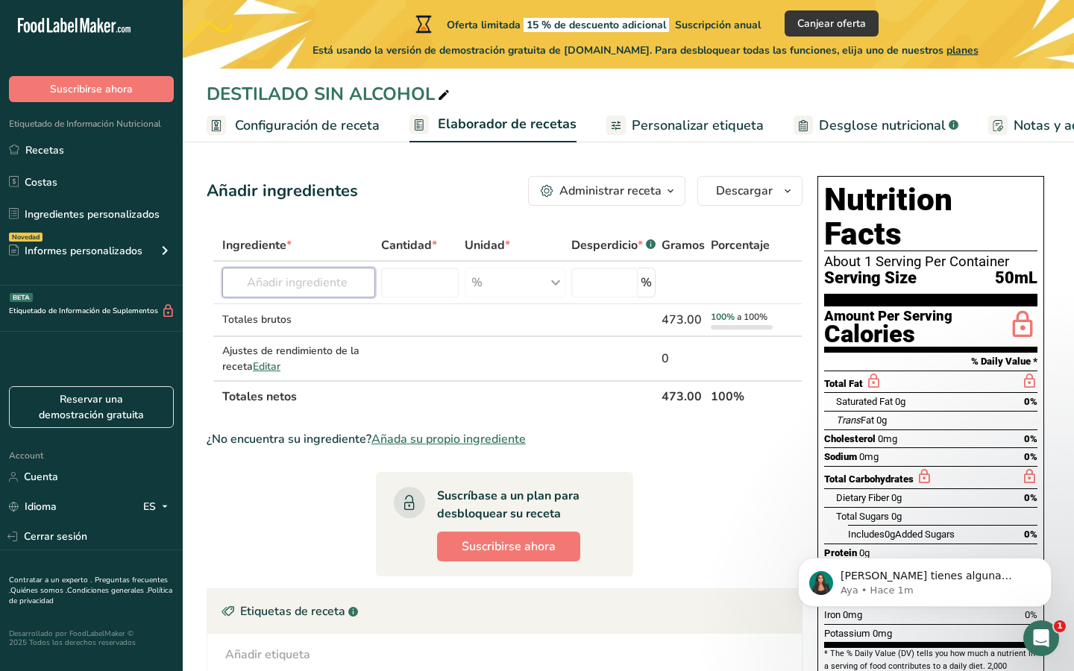
scroll to position [1, 0]
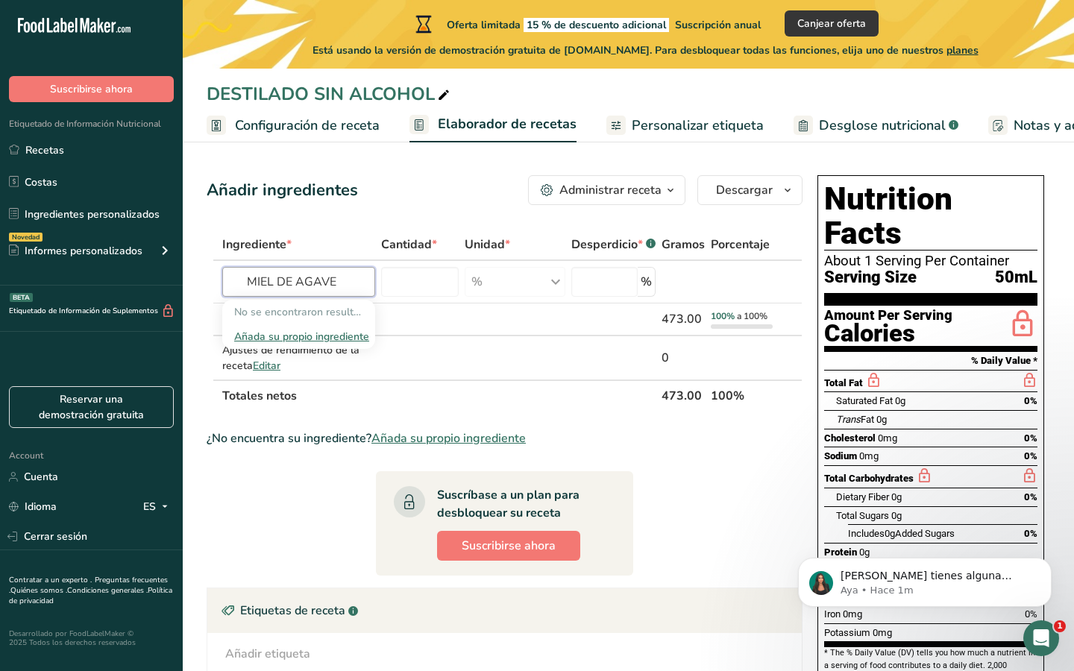
type input "MIEL DE AGAVE"
click at [345, 287] on input "text" at bounding box center [298, 282] width 153 height 30
click at [419, 435] on span "Añada su propio ingrediente" at bounding box center [448, 439] width 154 height 18
